Goal: Task Accomplishment & Management: Manage account settings

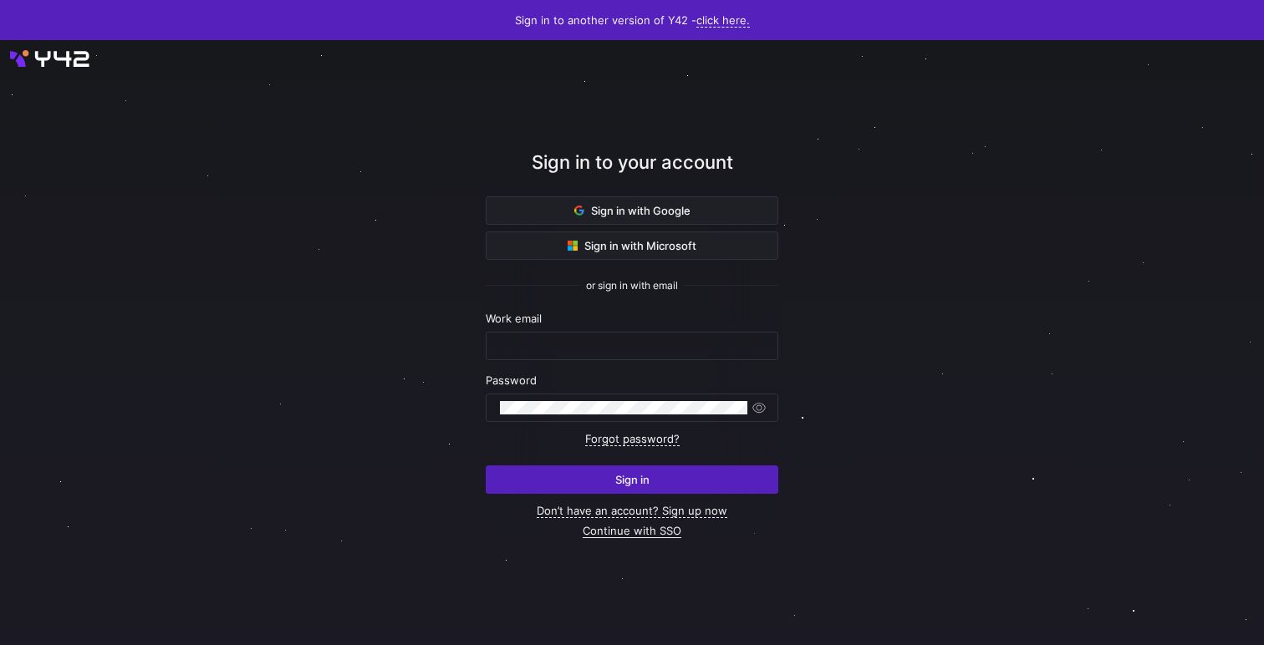
click at [655, 528] on link "Continue with SSO" at bounding box center [632, 531] width 99 height 14
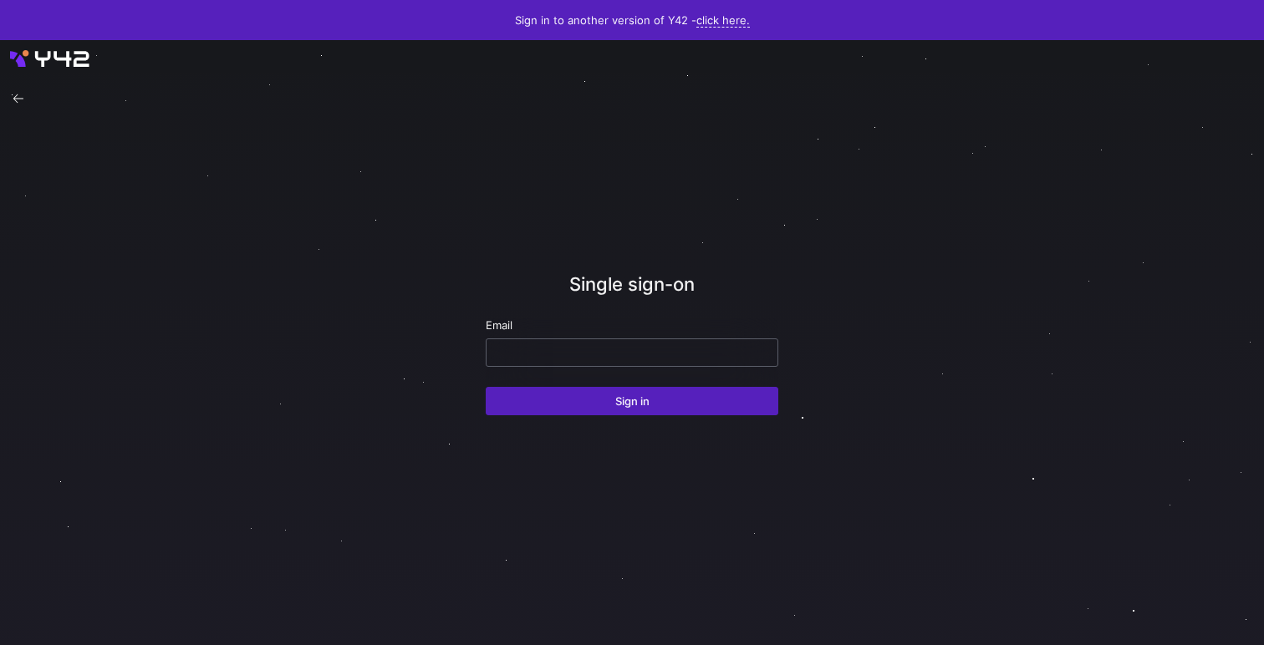
click at [632, 356] on input "email" at bounding box center [632, 352] width 264 height 13
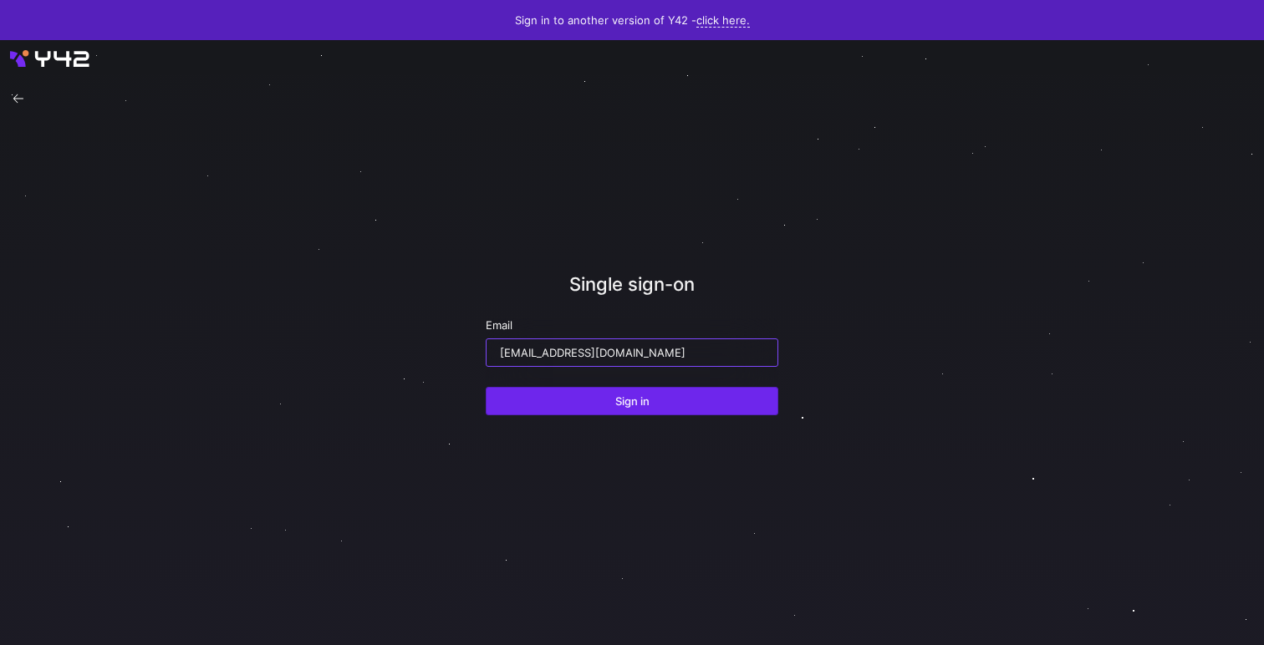
type input "[EMAIL_ADDRESS][DOMAIN_NAME]"
click at [646, 400] on span "Sign in" at bounding box center [632, 400] width 34 height 13
